Goal: Transaction & Acquisition: Purchase product/service

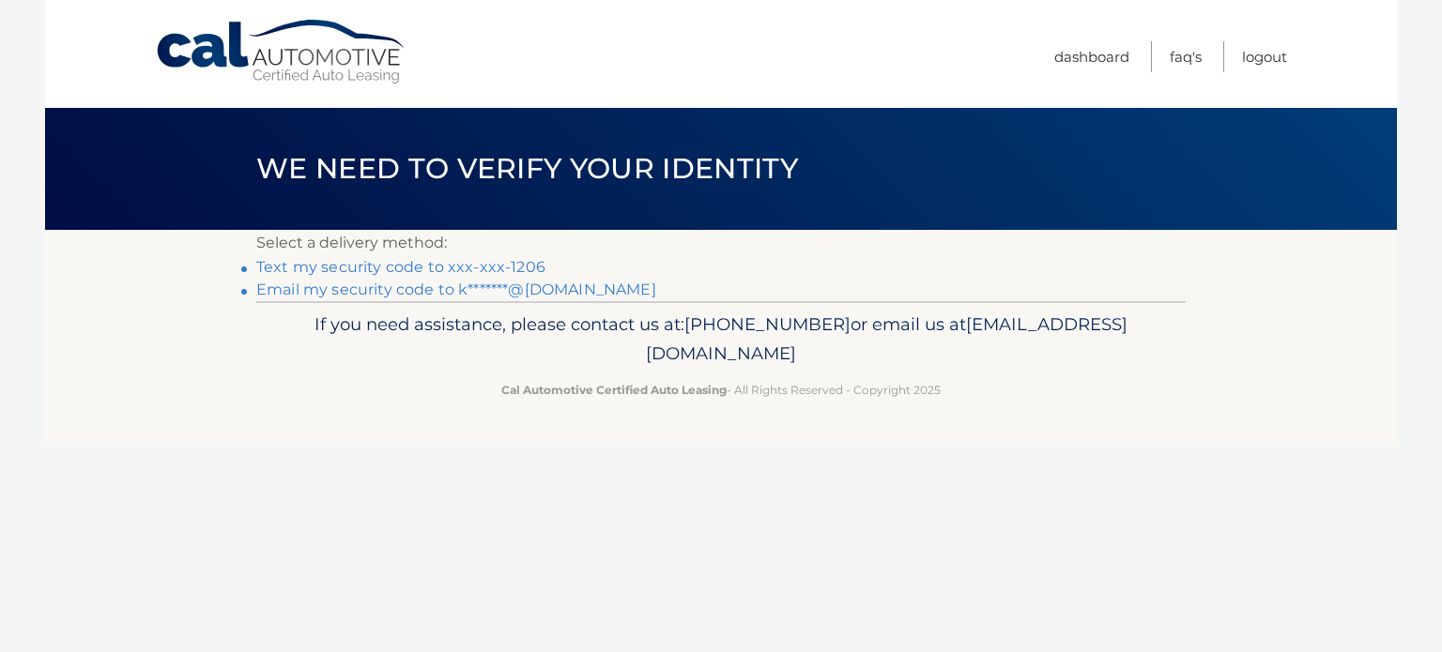
click at [522, 268] on link "Text my security code to xxx-xxx-1206" at bounding box center [400, 267] width 289 height 18
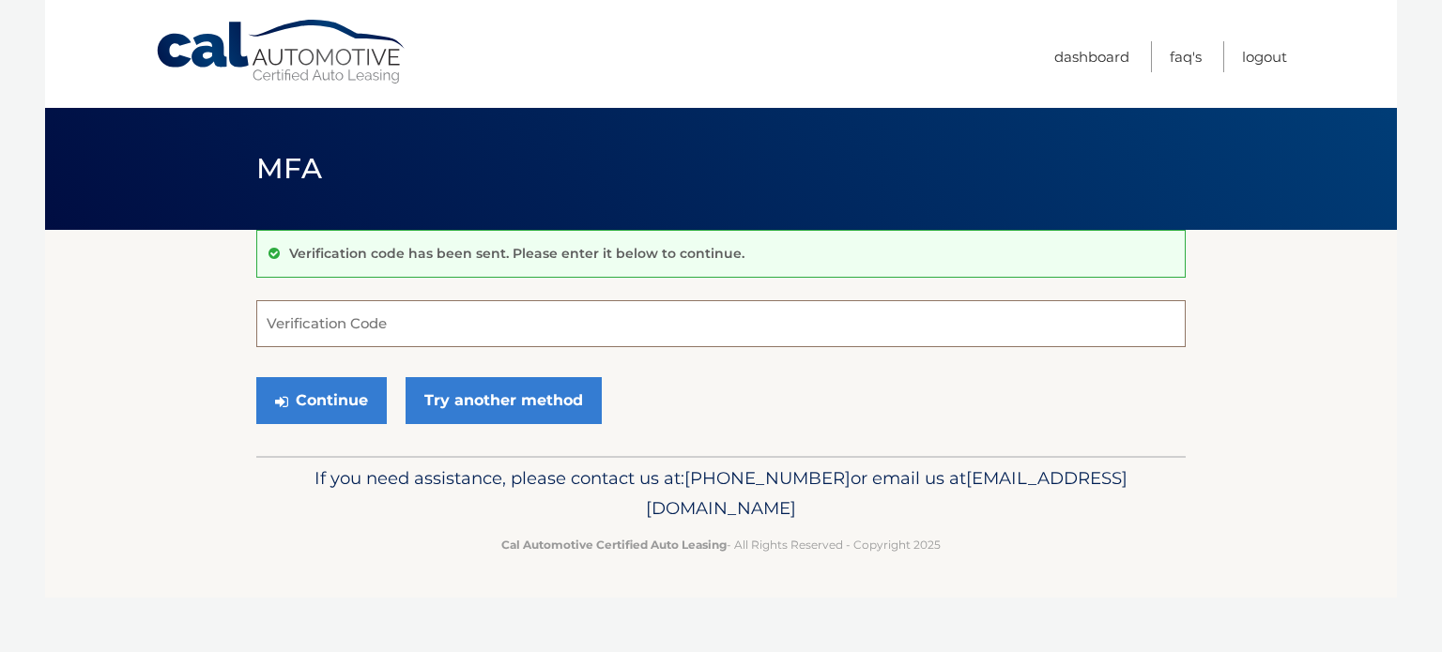
click at [500, 323] on input "Verification Code" at bounding box center [720, 323] width 929 height 47
type input "783359"
click at [346, 409] on button "Continue" at bounding box center [321, 400] width 130 height 47
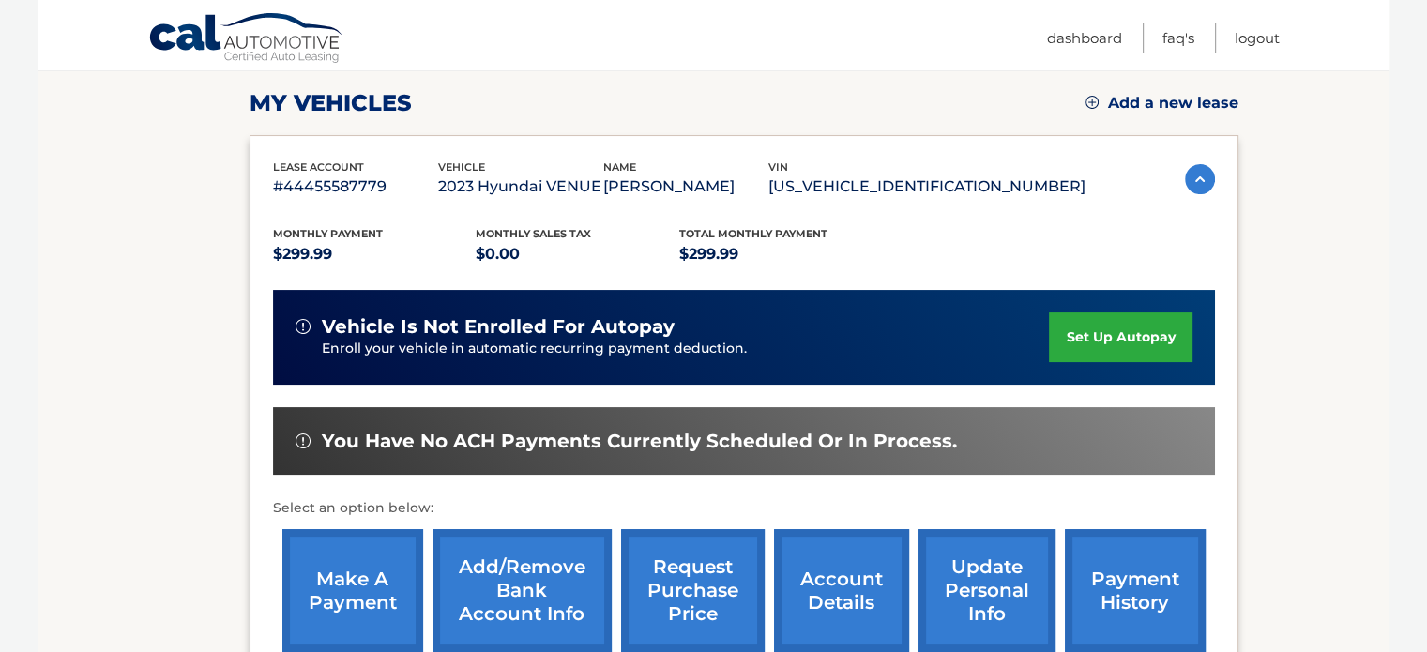
scroll to position [282, 0]
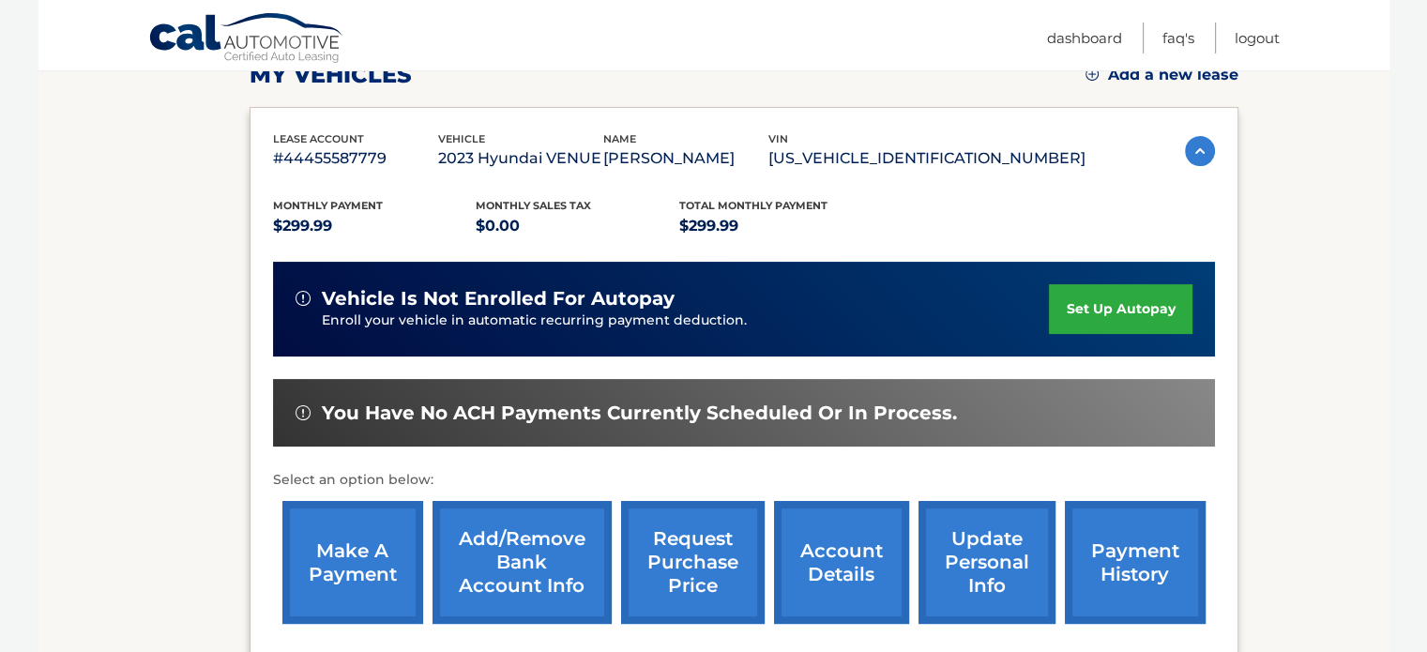
click at [365, 552] on link "make a payment" at bounding box center [352, 562] width 141 height 123
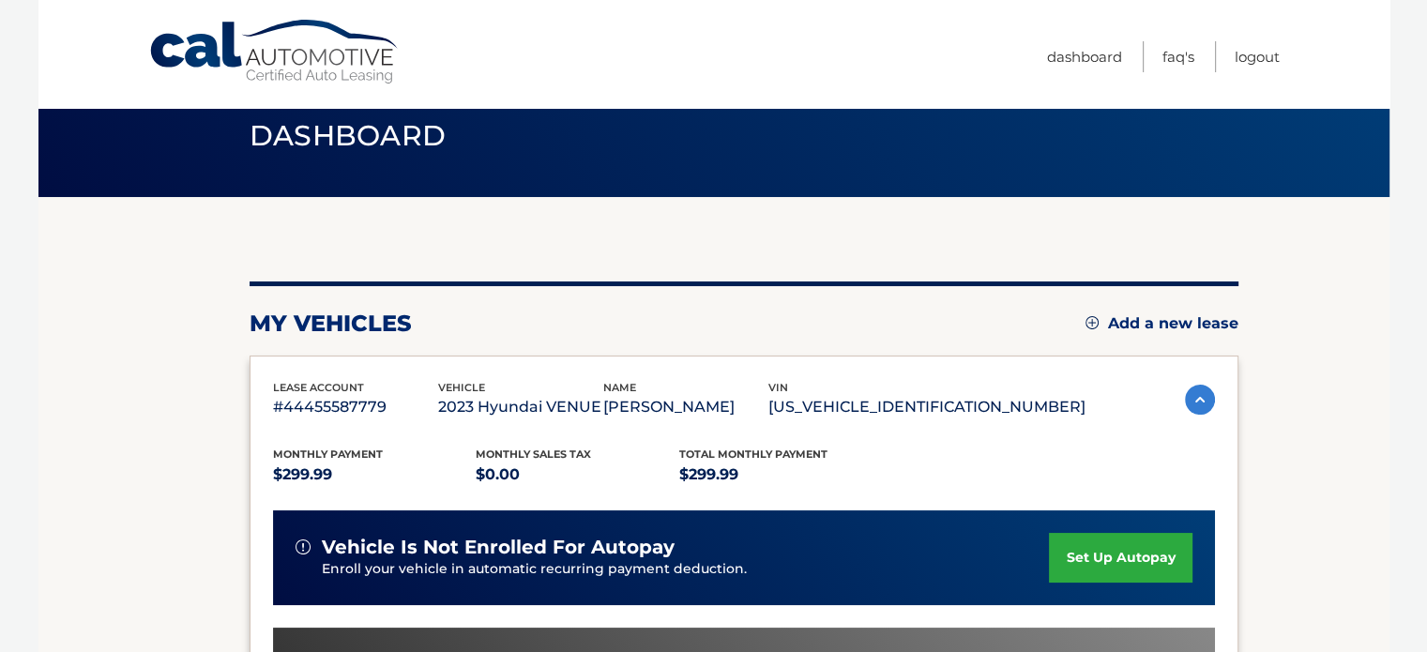
scroll to position [13, 0]
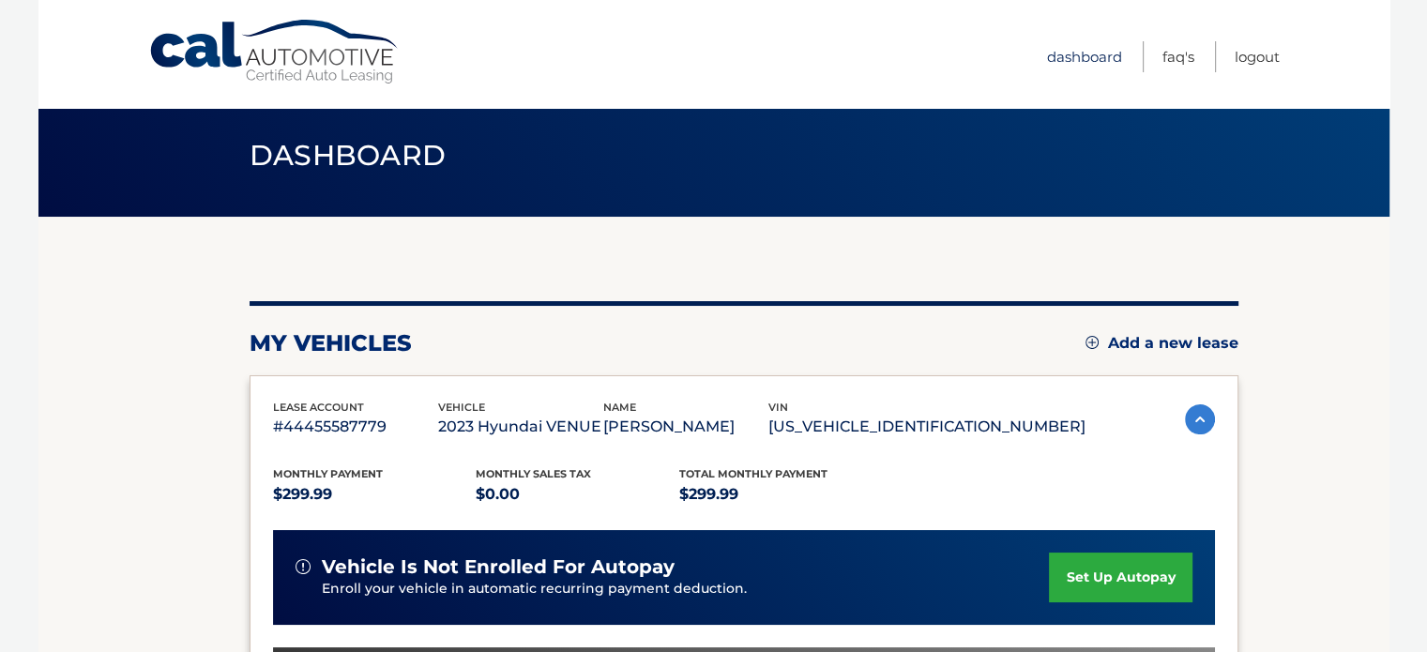
click at [1090, 54] on link "Dashboard" at bounding box center [1084, 56] width 75 height 31
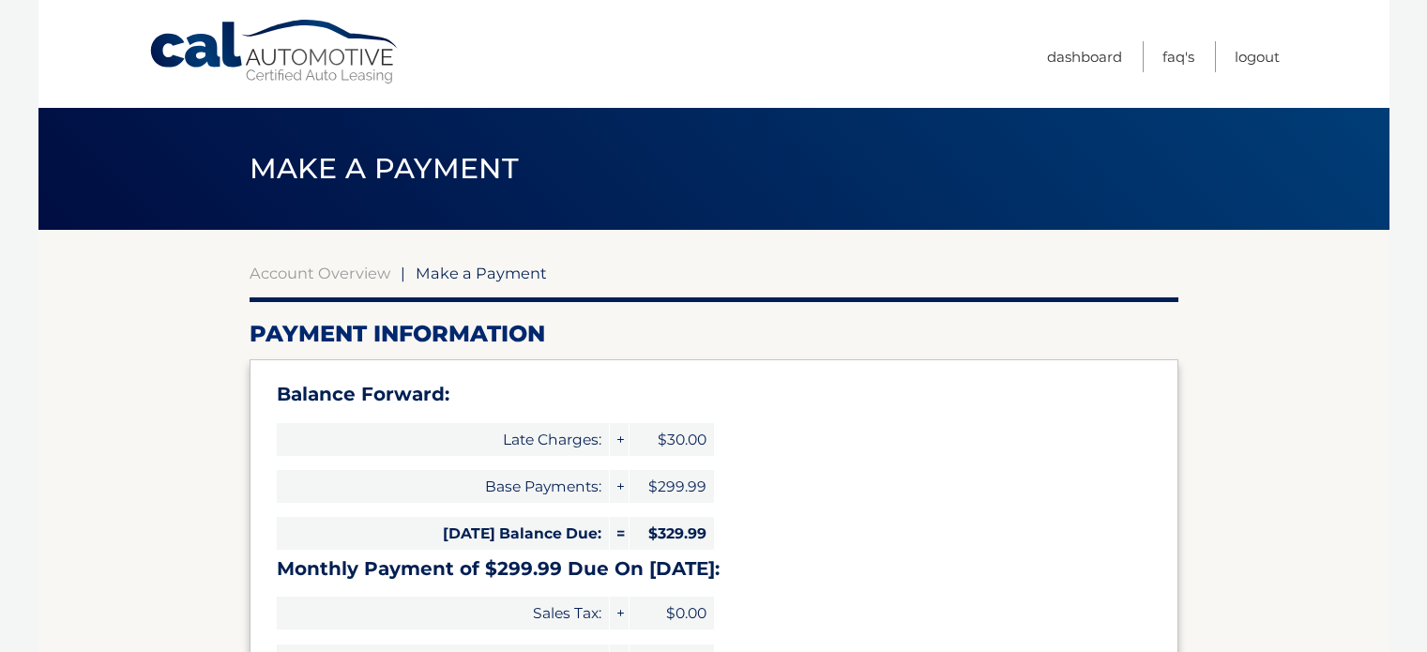
select select "NzYzZjJjM2ItMzNkMi00ZDA3LThmZjQtYWVmNjE5ZGEwNzI3"
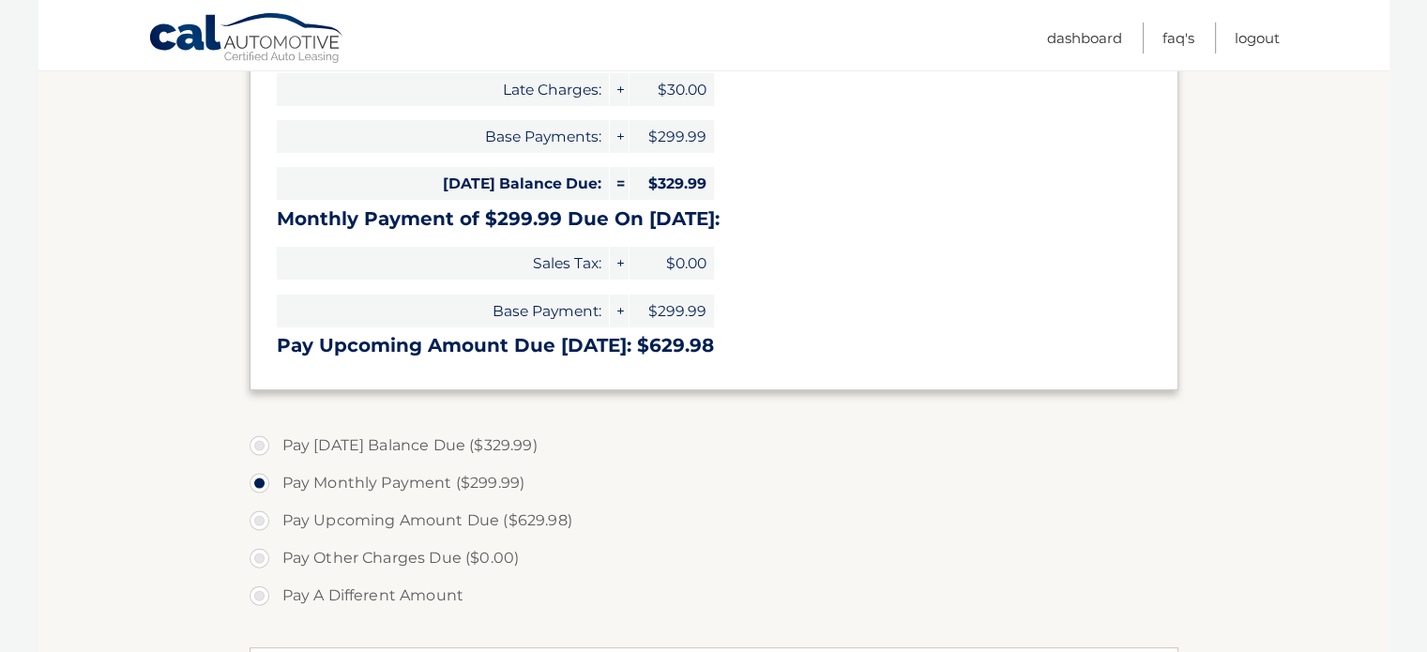
scroll to position [375, 0]
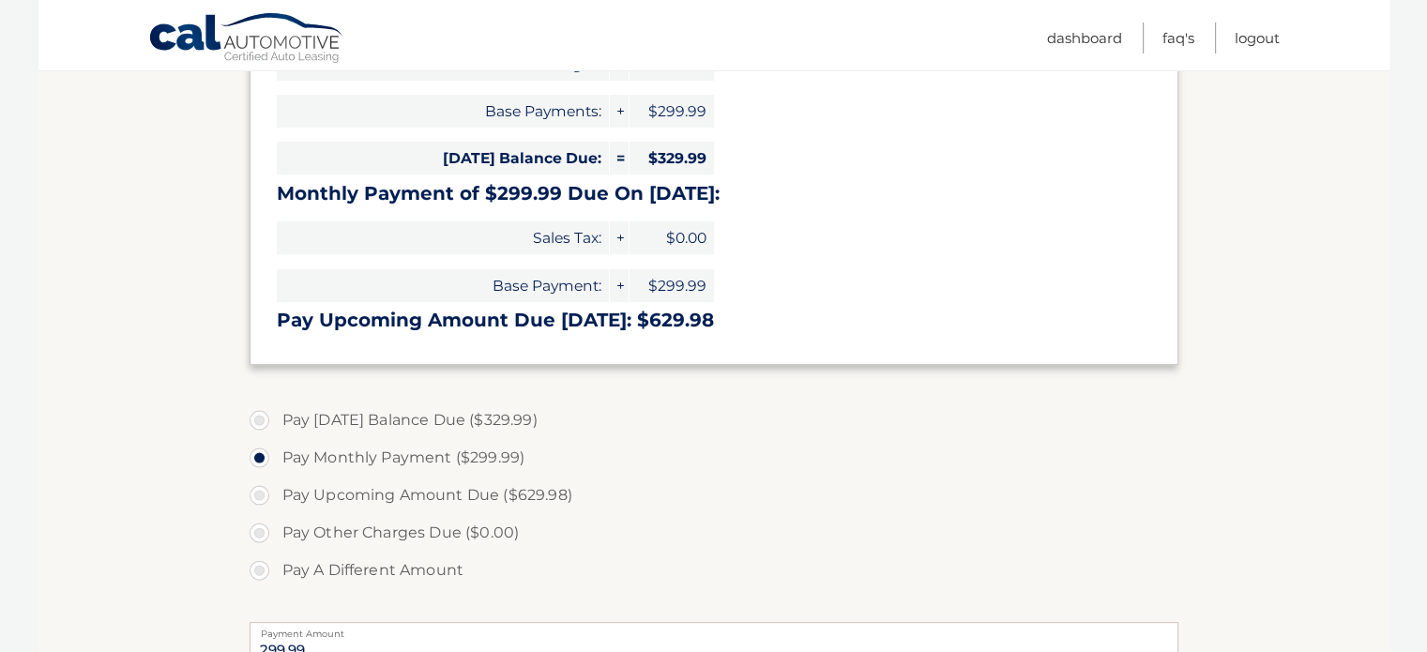
click at [250, 419] on label "Pay Today's Balance Due ($329.99)" at bounding box center [714, 421] width 929 height 38
click at [257, 419] on input "Pay Today's Balance Due ($329.99)" at bounding box center [266, 417] width 19 height 30
radio input "true"
type input "329.99"
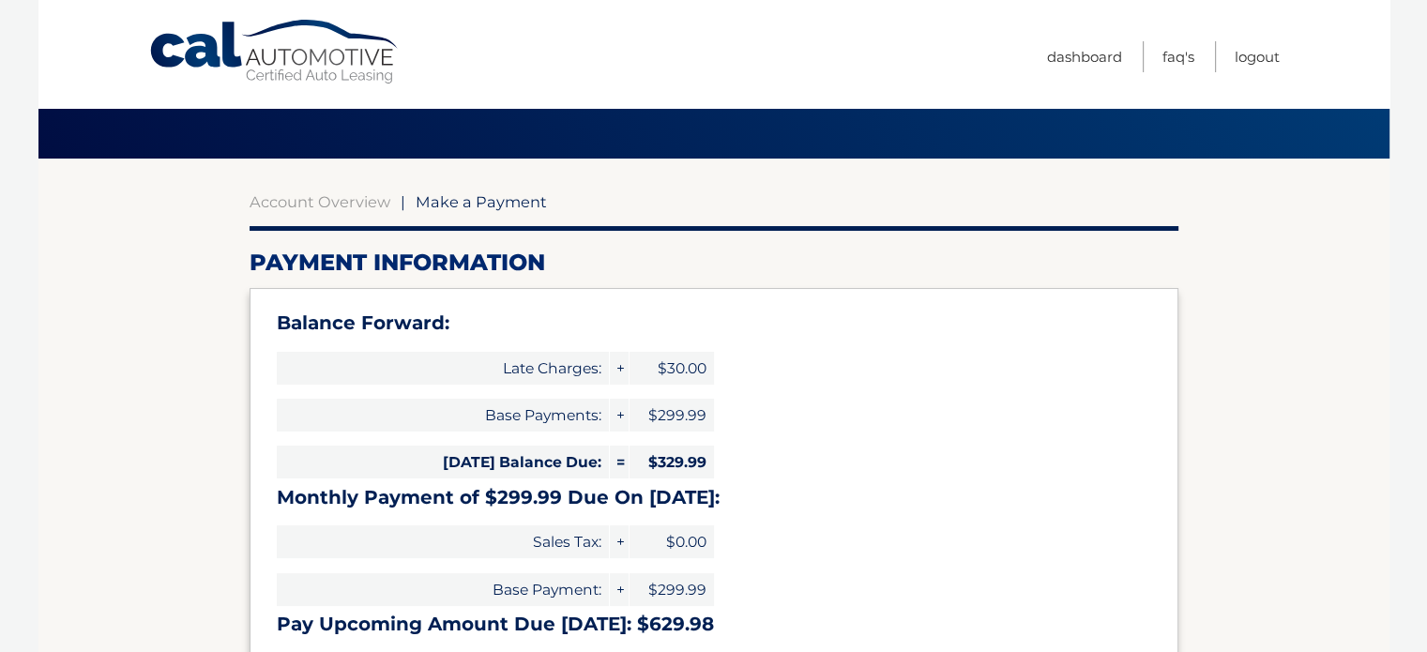
scroll to position [0, 0]
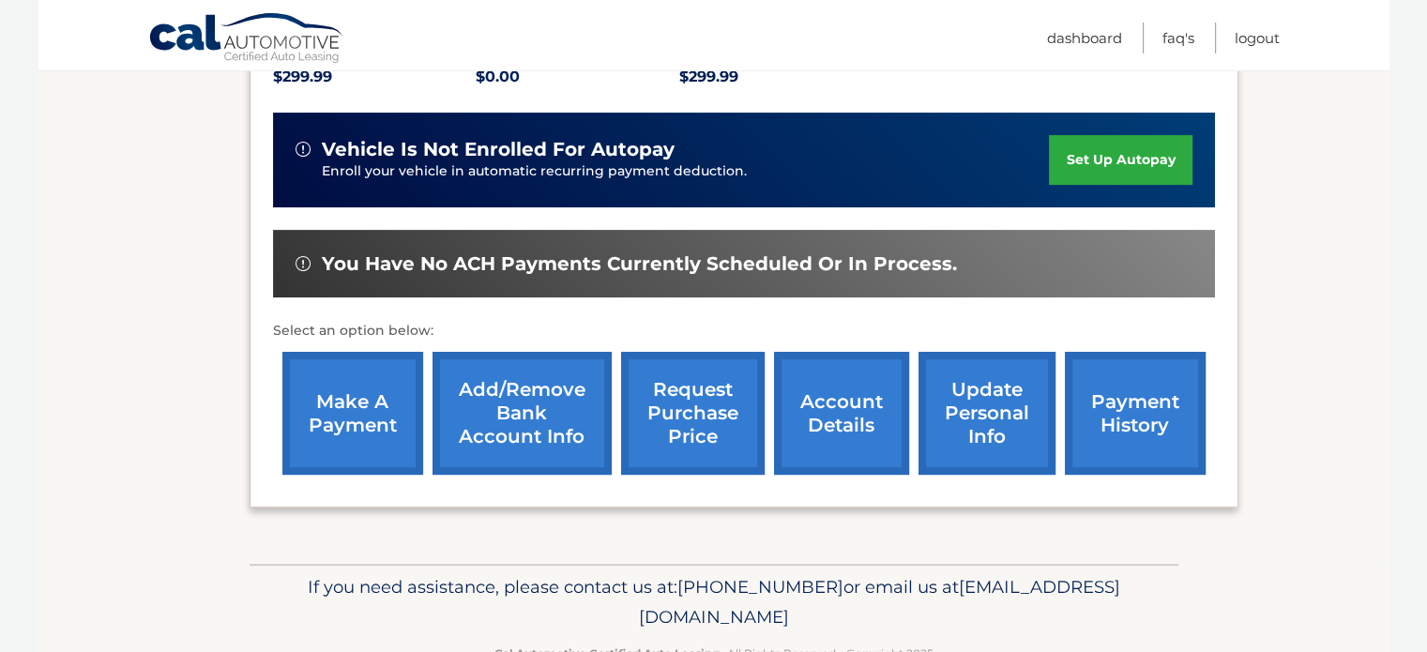
scroll to position [469, 0]
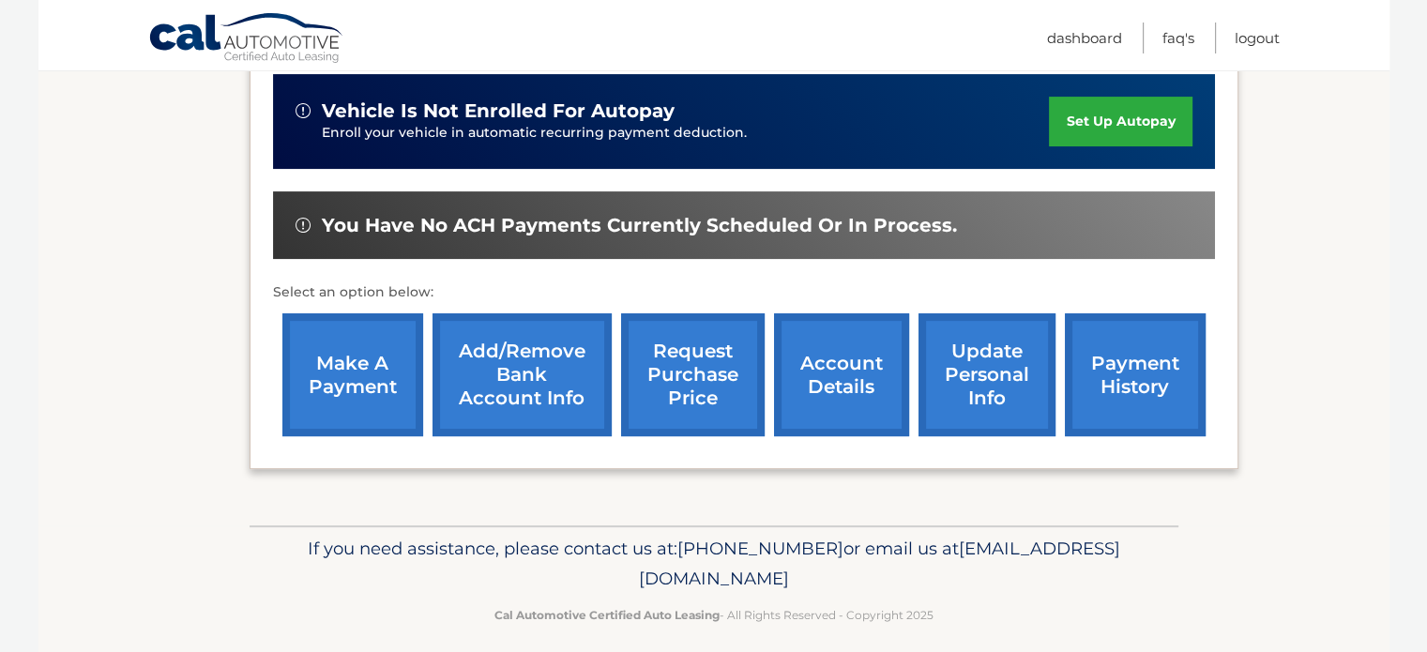
click at [364, 386] on link "make a payment" at bounding box center [352, 374] width 141 height 123
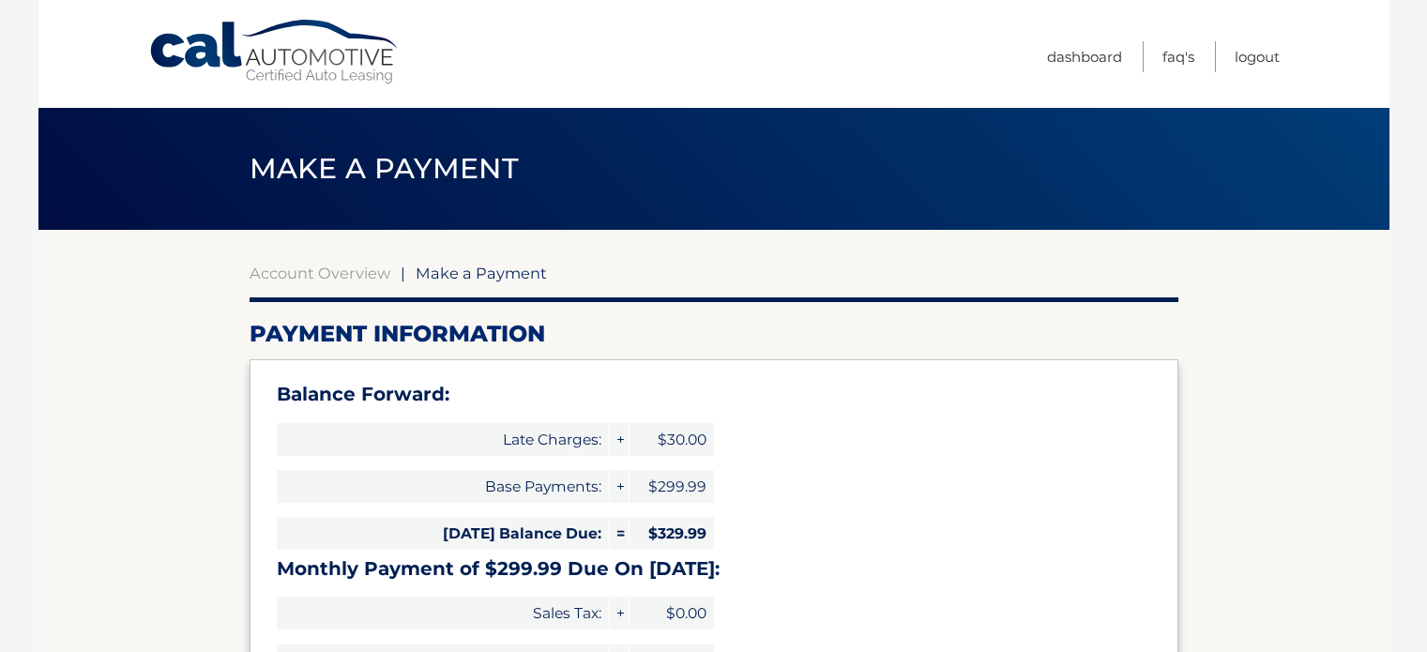
select select "NzYzZjJjM2ItMzNkMi00ZDA3LThmZjQtYWVmNjE5ZGEwNzI3"
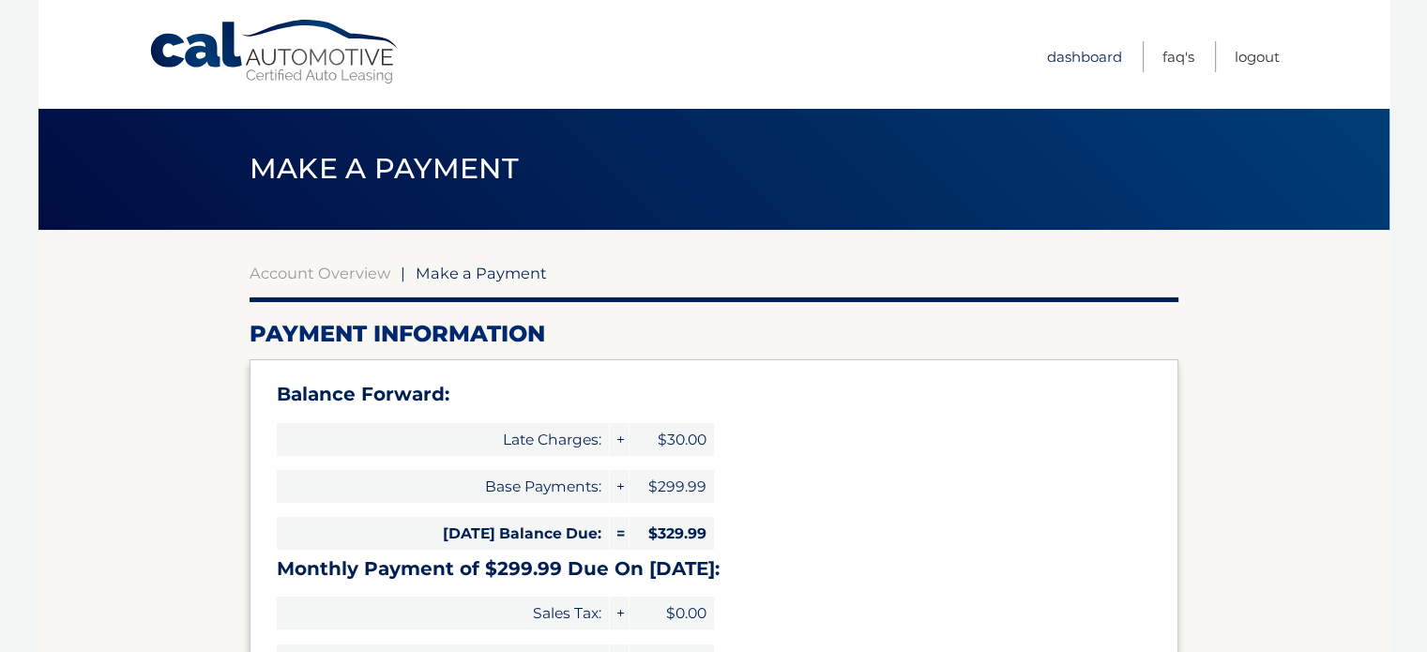
click at [1110, 66] on link "Dashboard" at bounding box center [1084, 56] width 75 height 31
click at [1108, 59] on link "Dashboard" at bounding box center [1084, 56] width 75 height 31
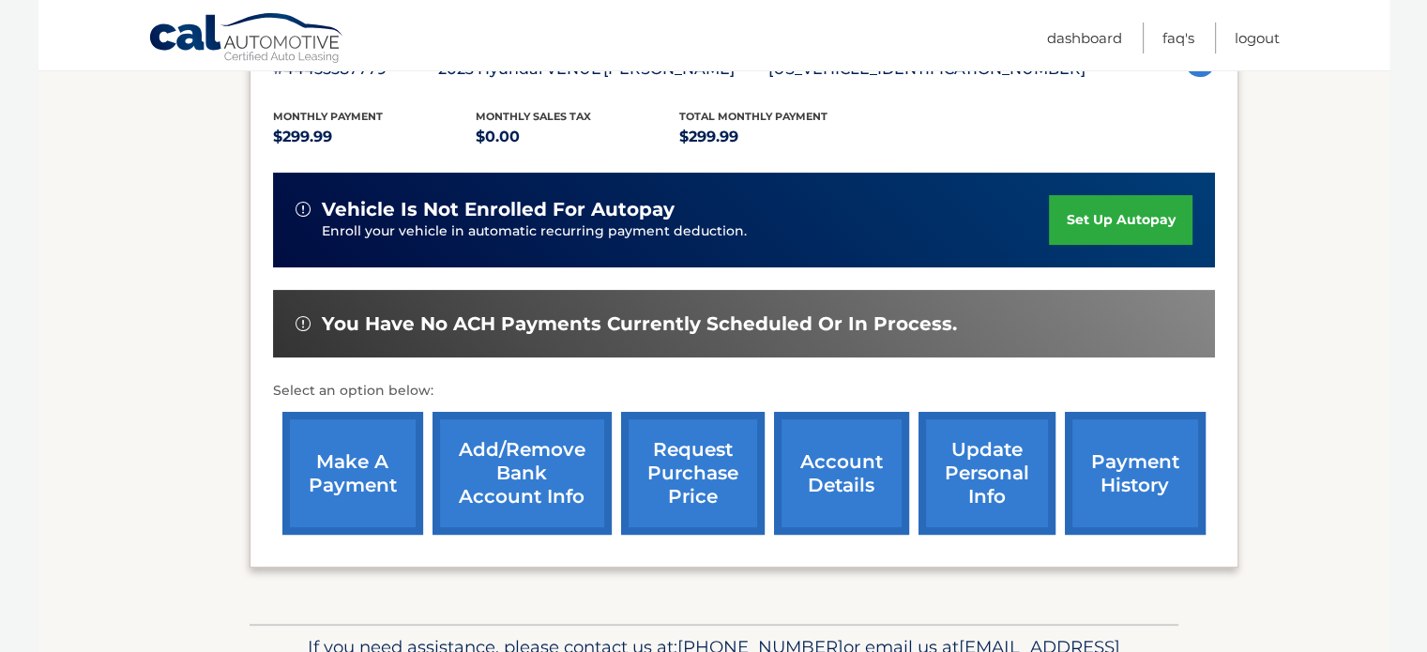
scroll to position [375, 0]
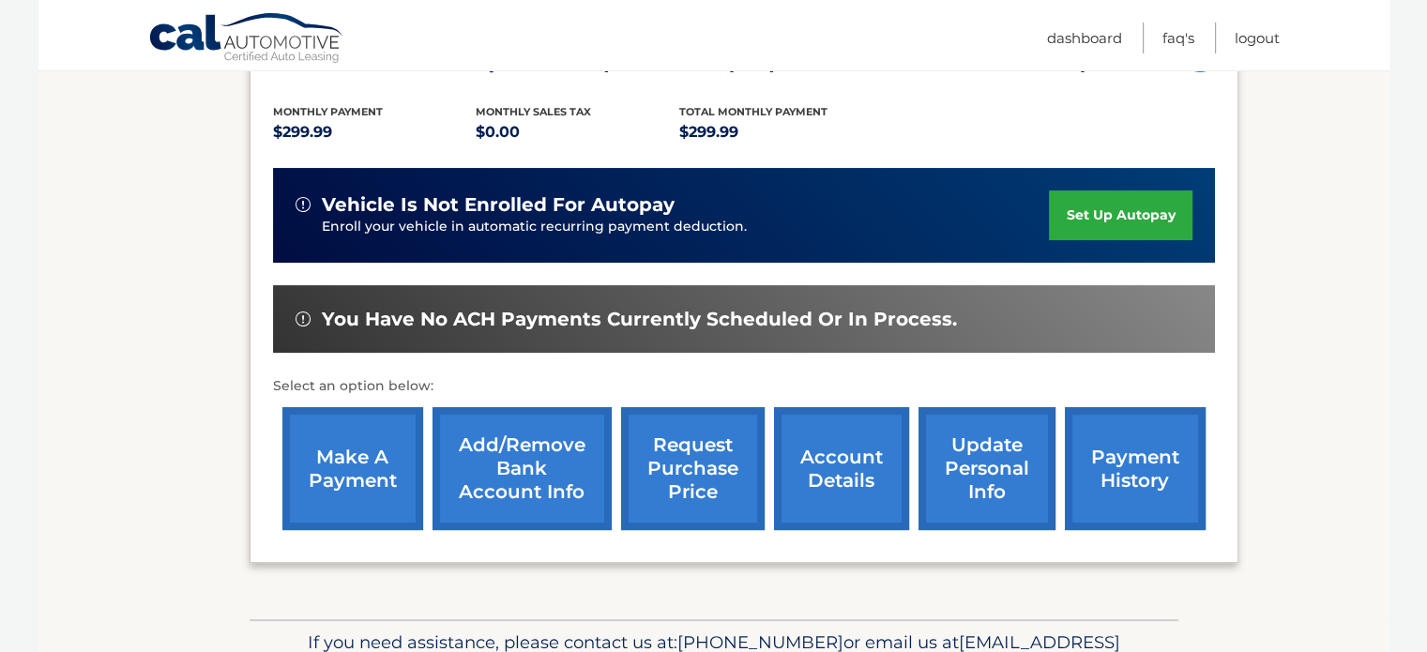
click at [862, 471] on link "account details" at bounding box center [841, 468] width 135 height 123
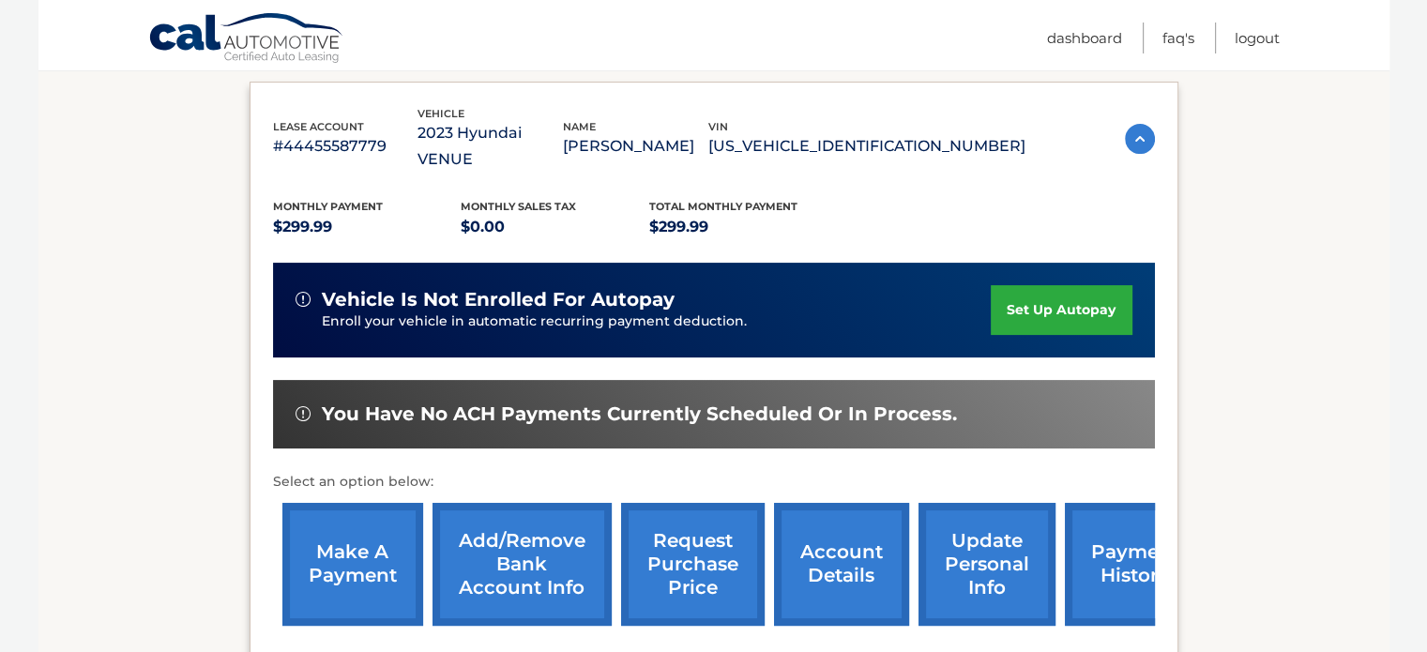
scroll to position [282, 0]
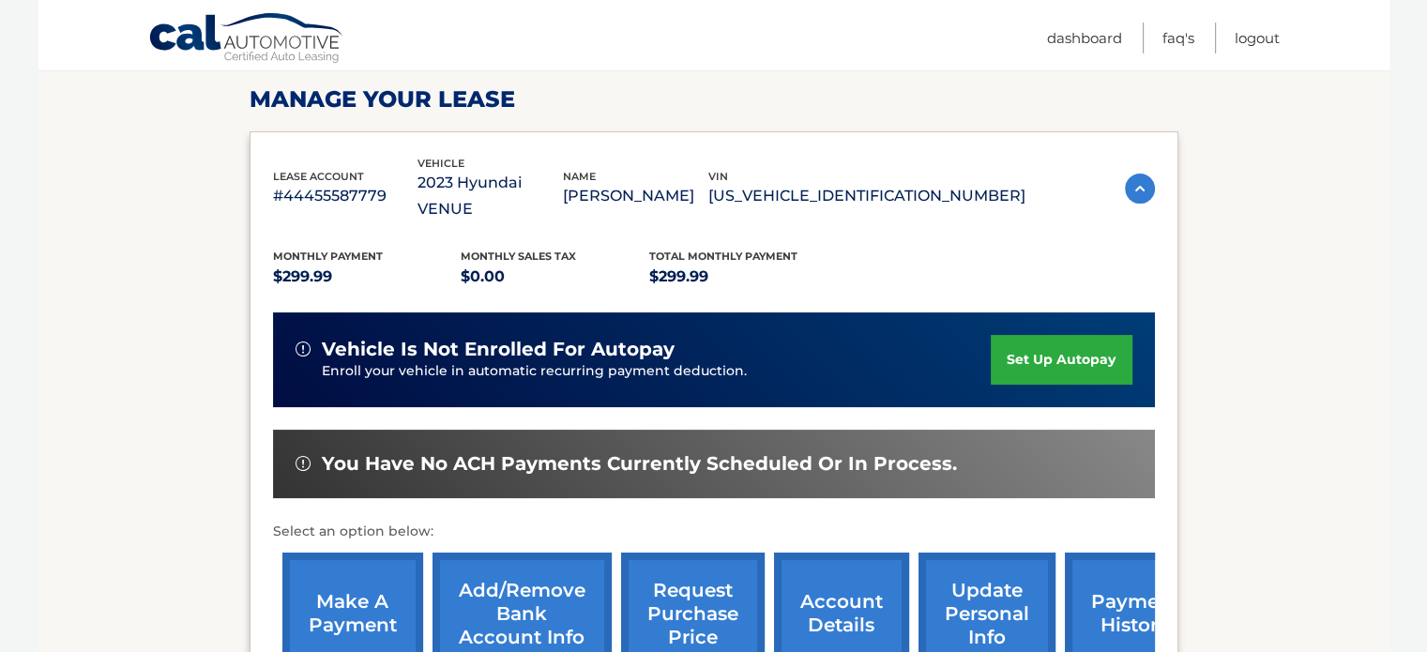
click at [374, 555] on link "make a payment" at bounding box center [352, 614] width 141 height 123
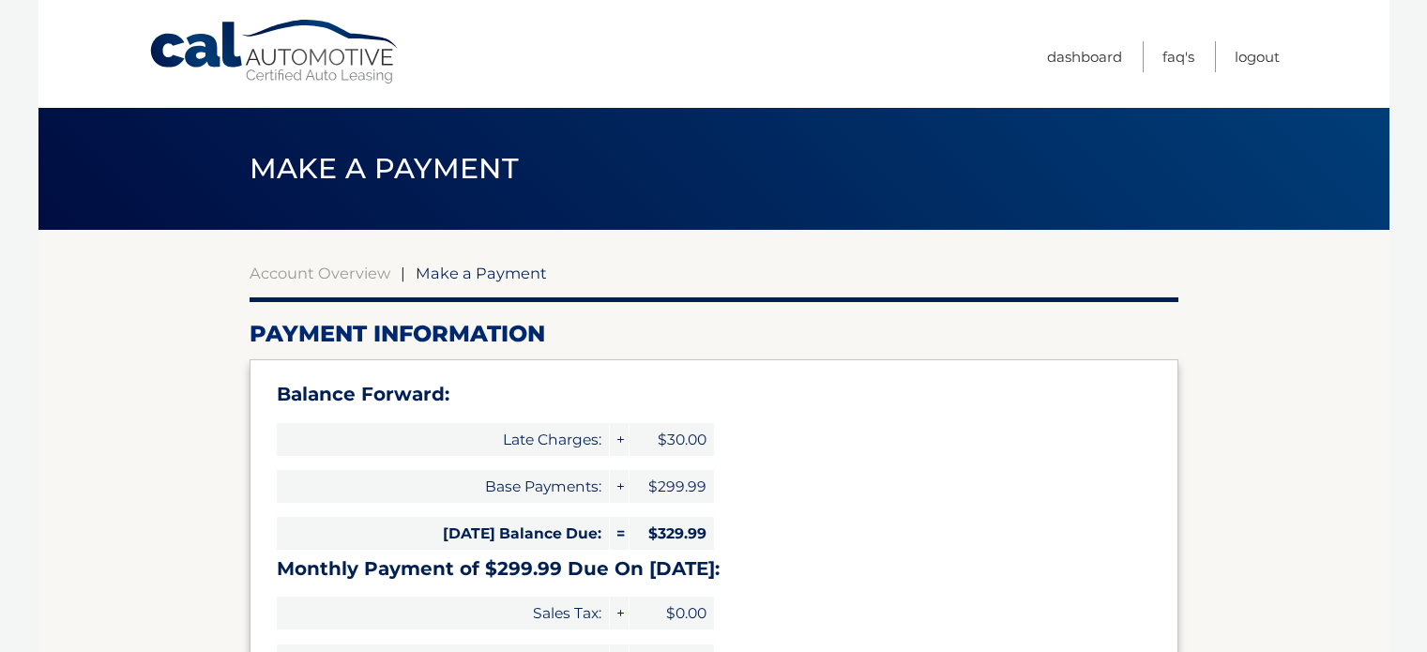
select select "NzYzZjJjM2ItMzNkMi00ZDA3LThmZjQtYWVmNjE5ZGEwNzI3"
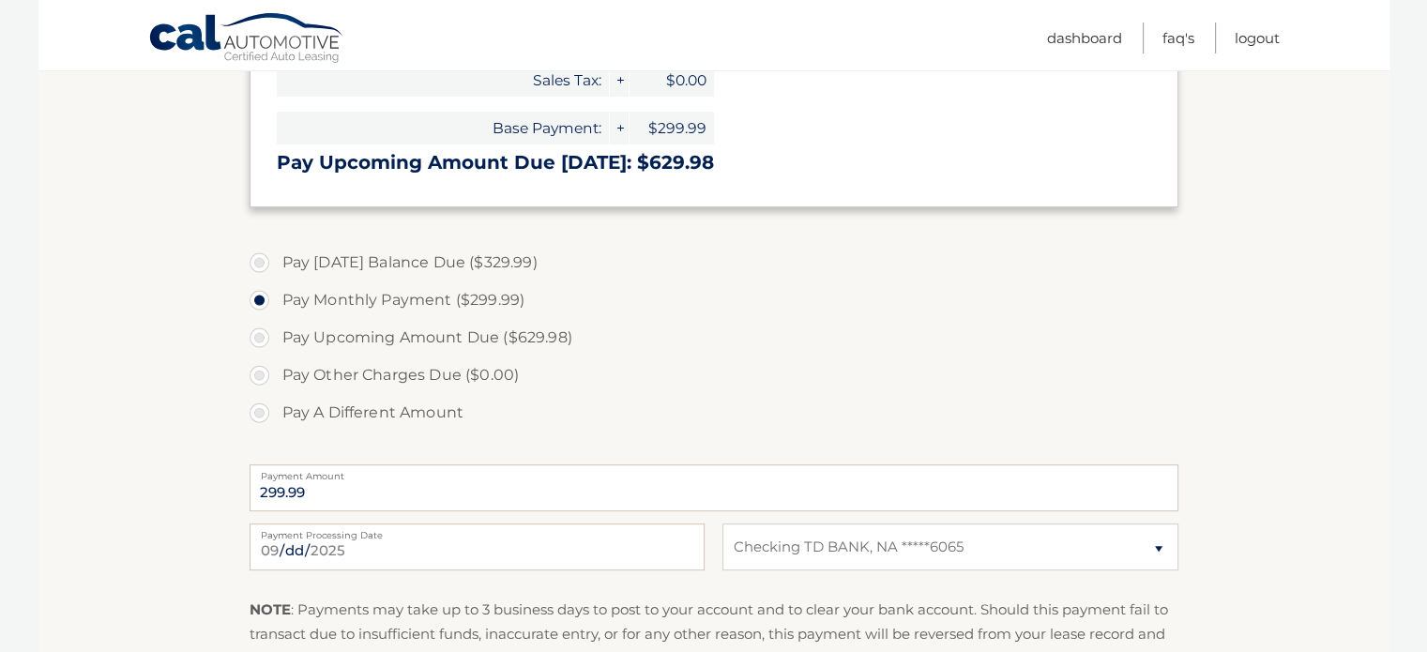
scroll to position [563, 0]
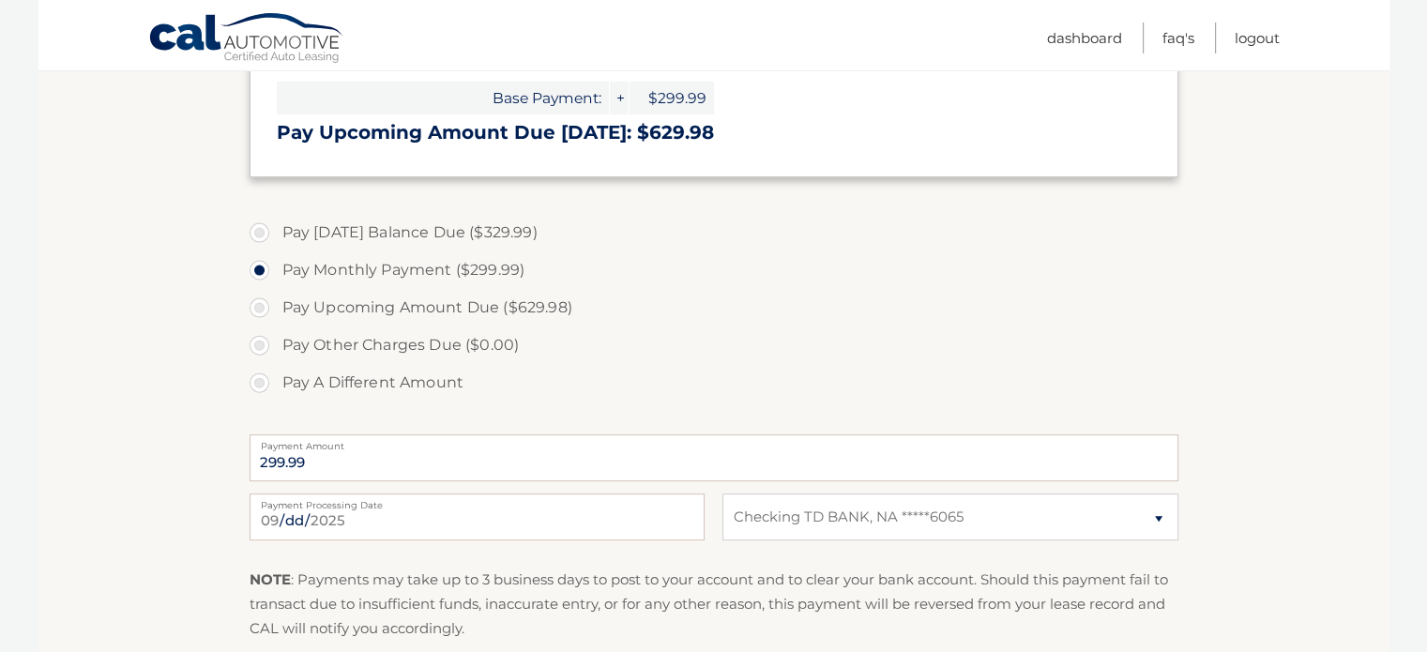
click at [268, 236] on label "Pay [DATE] Balance Due ($329.99)" at bounding box center [714, 233] width 929 height 38
click at [268, 236] on input "Pay [DATE] Balance Due ($329.99)" at bounding box center [266, 229] width 19 height 30
radio input "true"
type input "329.99"
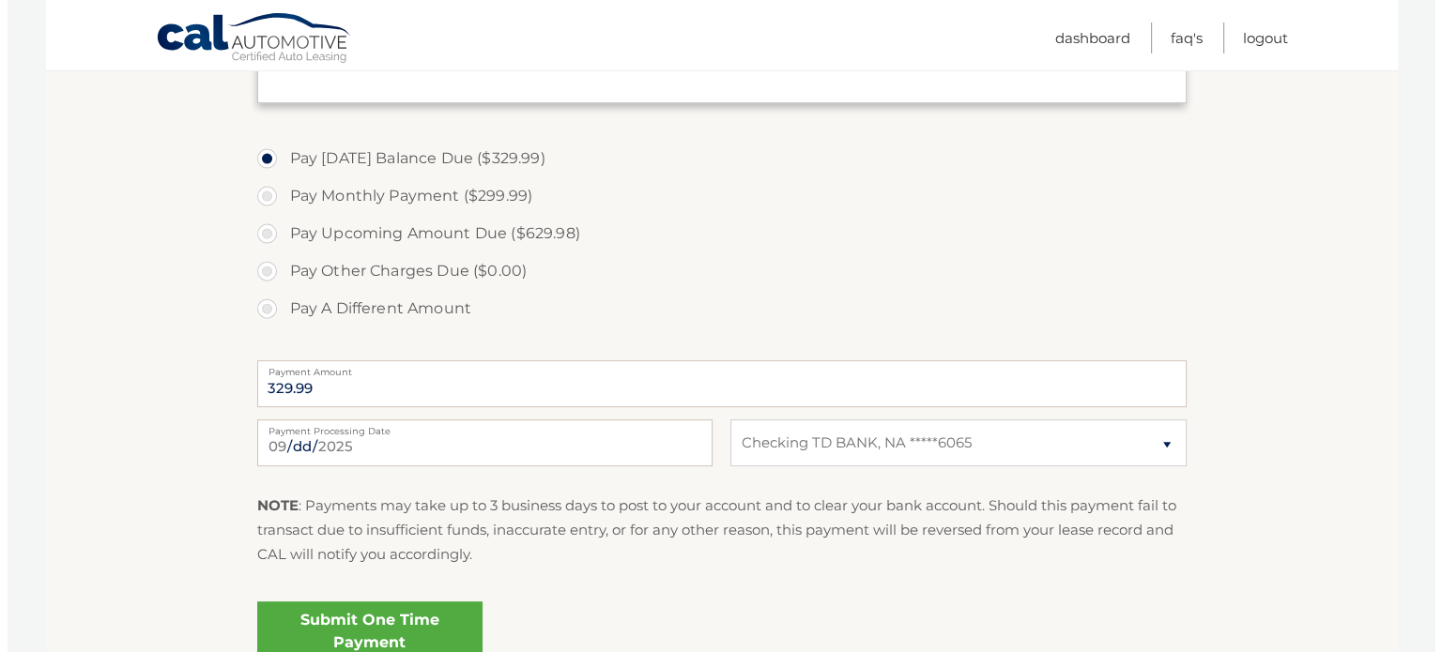
scroll to position [815, 0]
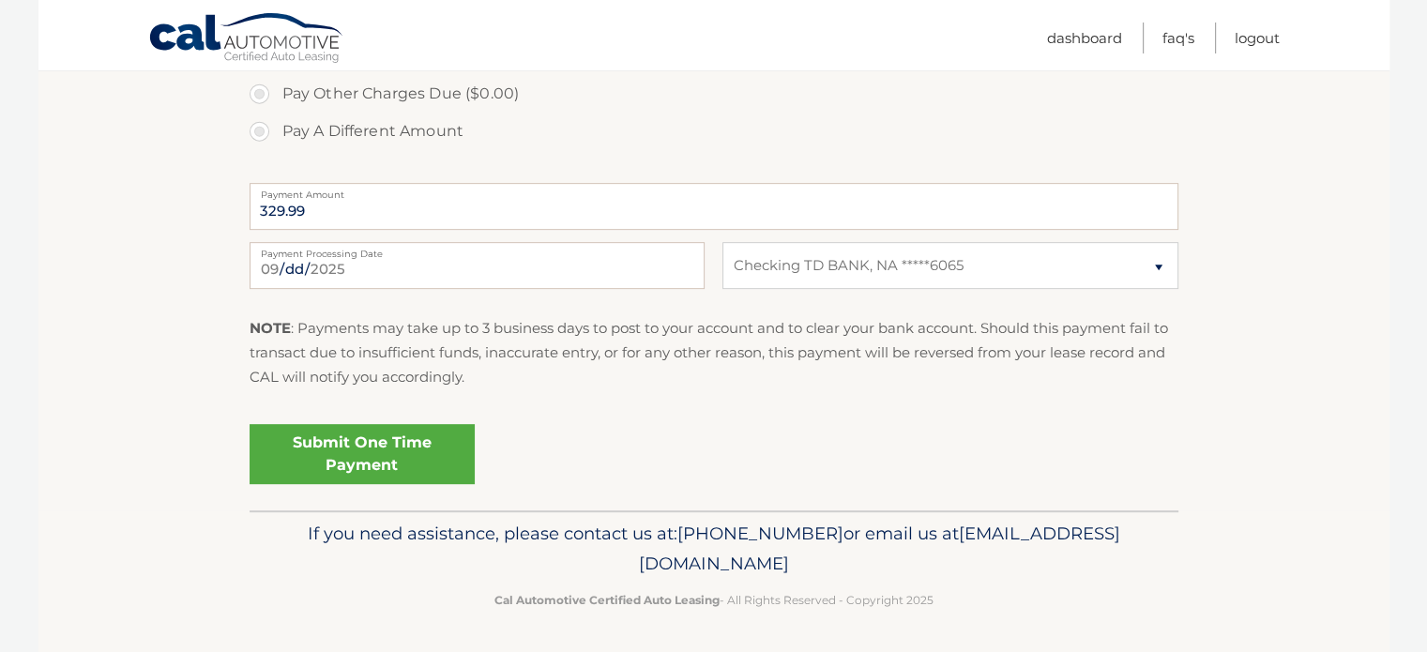
click at [383, 450] on link "Submit One Time Payment" at bounding box center [362, 454] width 225 height 60
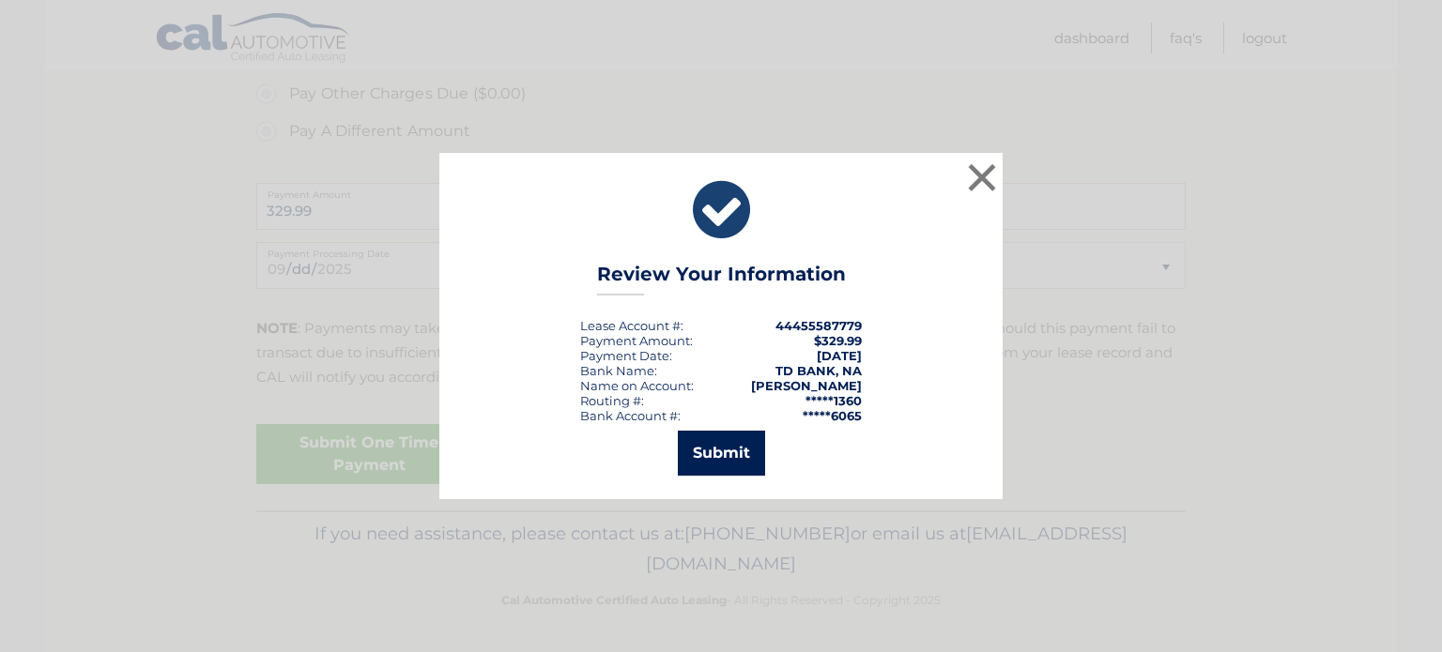
click at [714, 457] on button "Submit" at bounding box center [721, 453] width 87 height 45
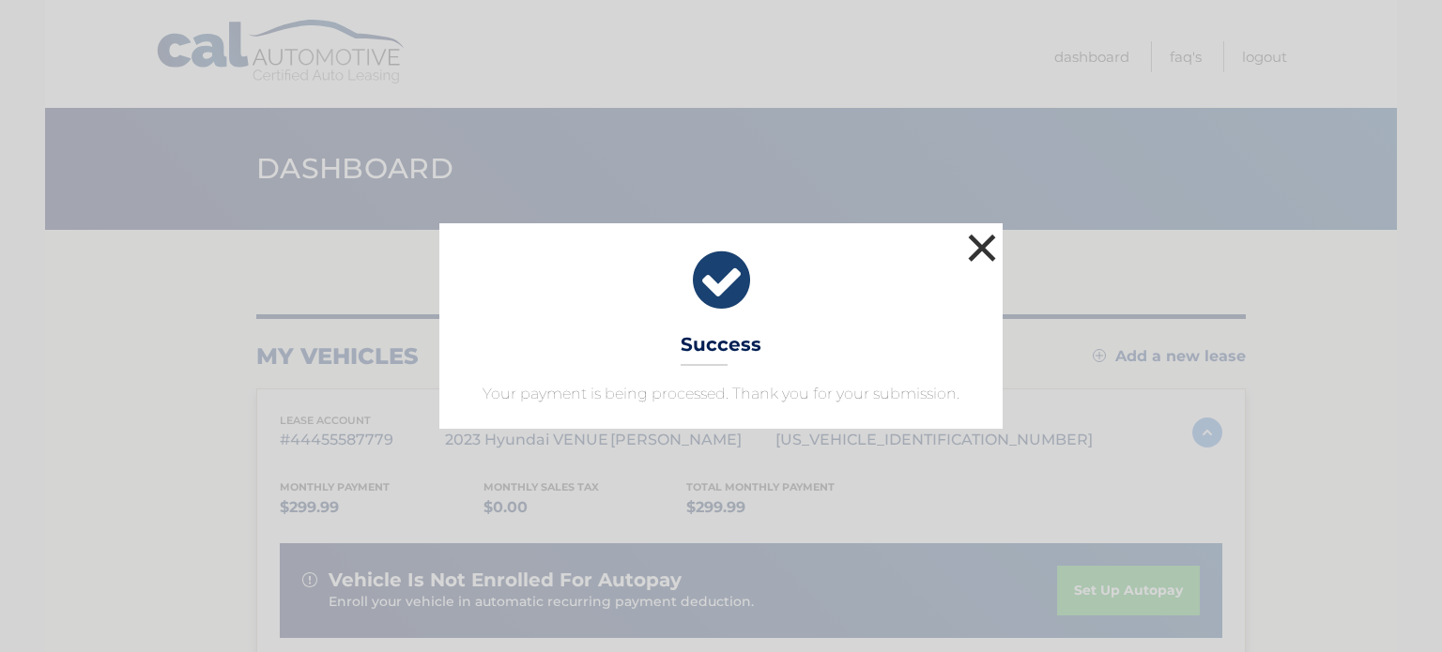
click at [980, 248] on button "×" at bounding box center [982, 248] width 38 height 38
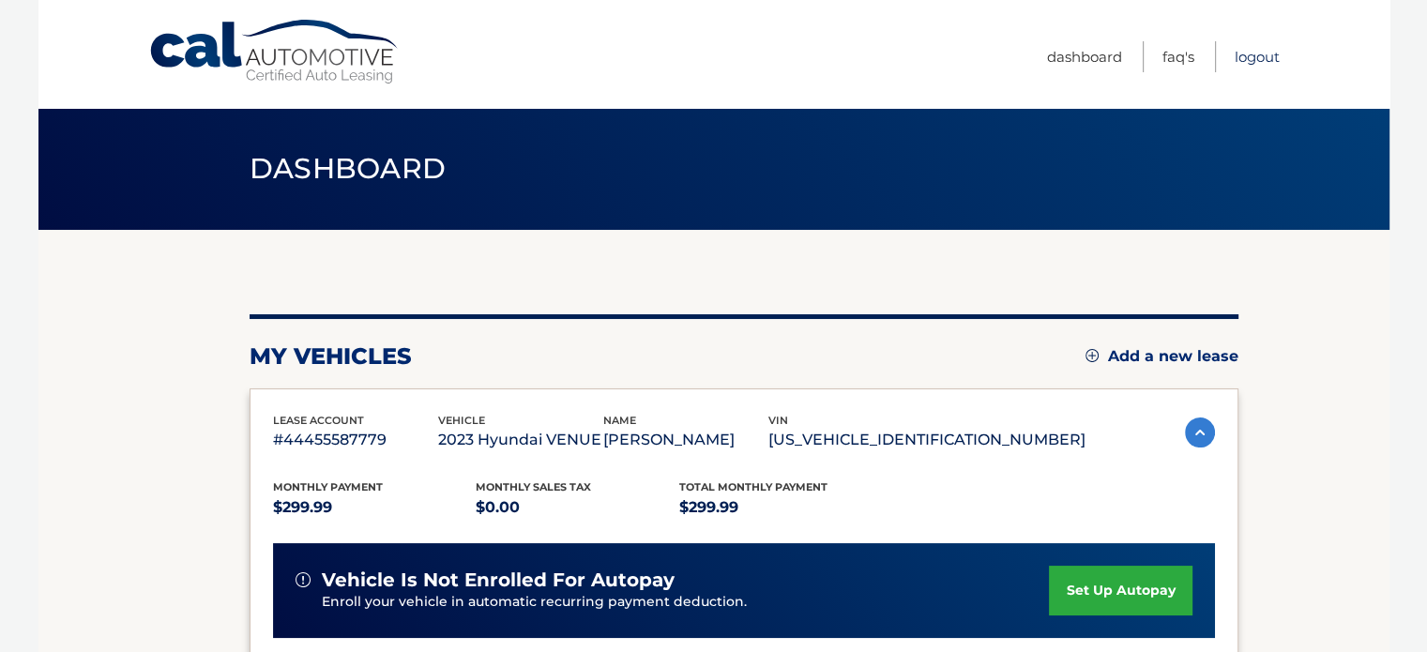
click at [1252, 62] on link "Logout" at bounding box center [1257, 56] width 45 height 31
